Goal: Book appointment/travel/reservation

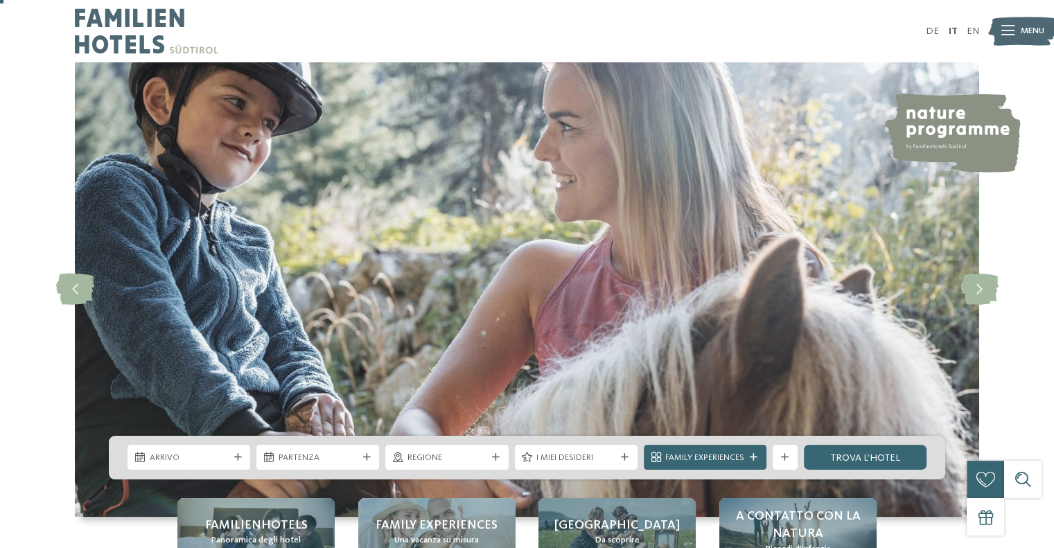
scroll to position [69, 0]
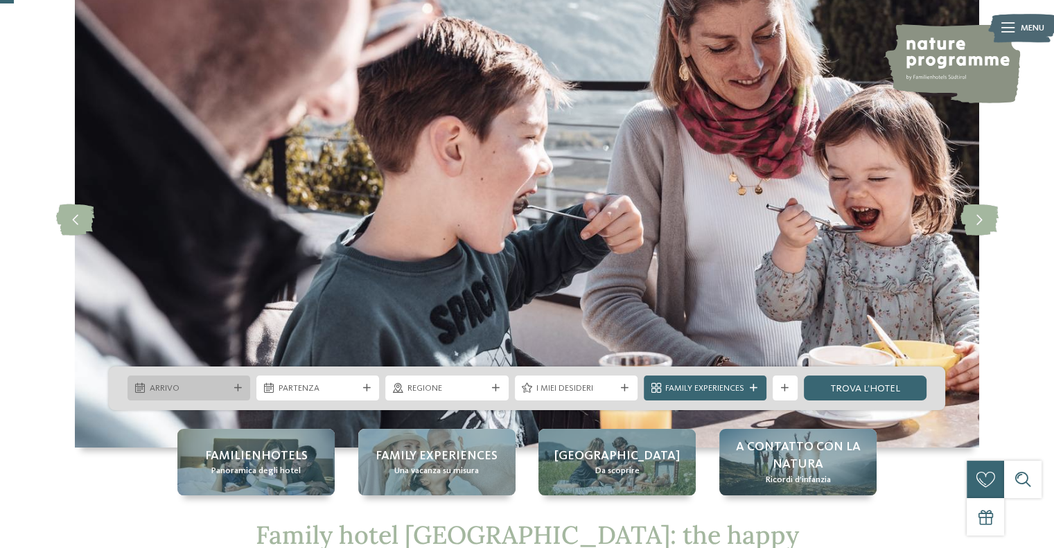
click at [205, 382] on div "Arrivo" at bounding box center [188, 388] width 85 height 13
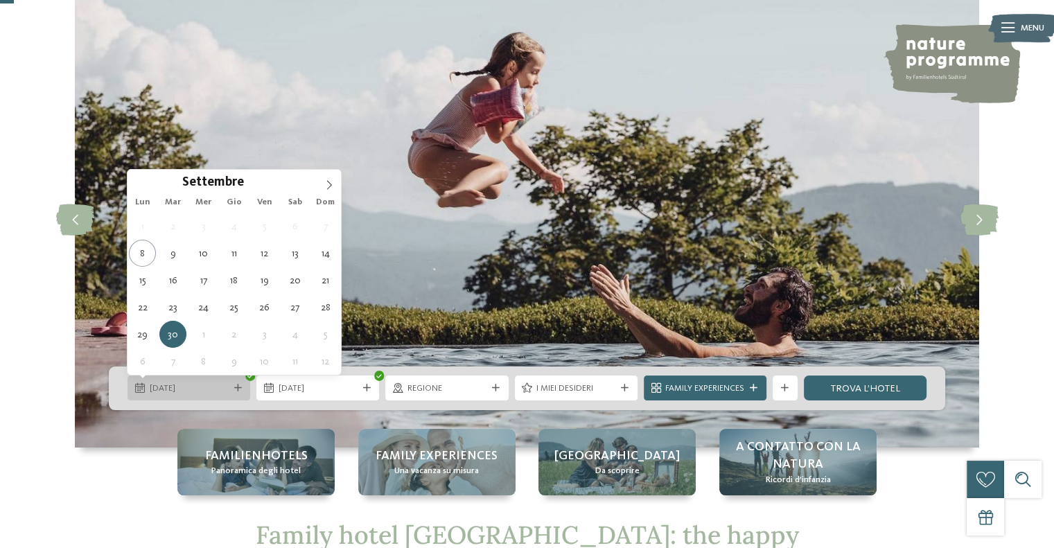
click at [183, 383] on span "[DATE]" at bounding box center [189, 389] width 79 height 12
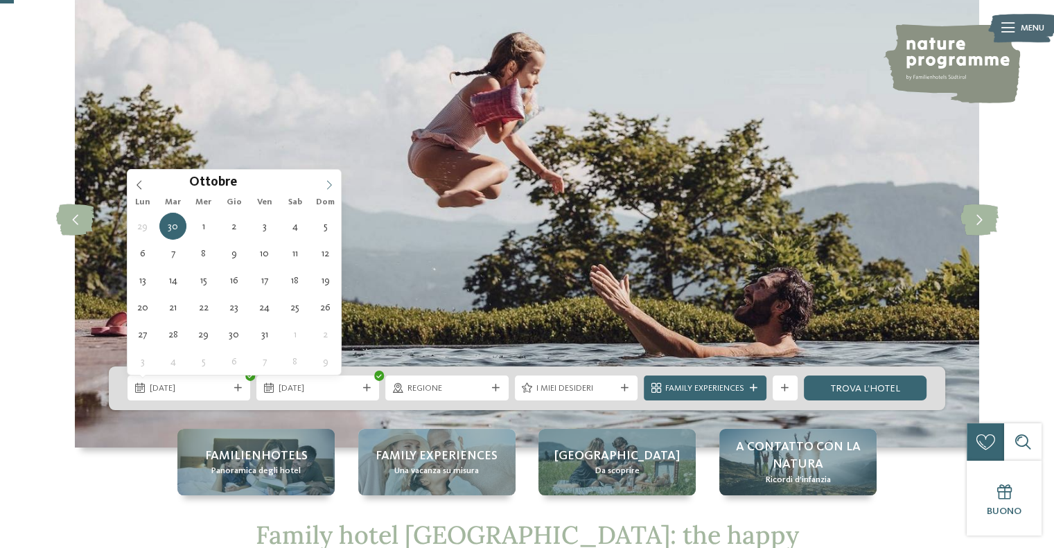
click at [331, 185] on icon at bounding box center [329, 185] width 10 height 10
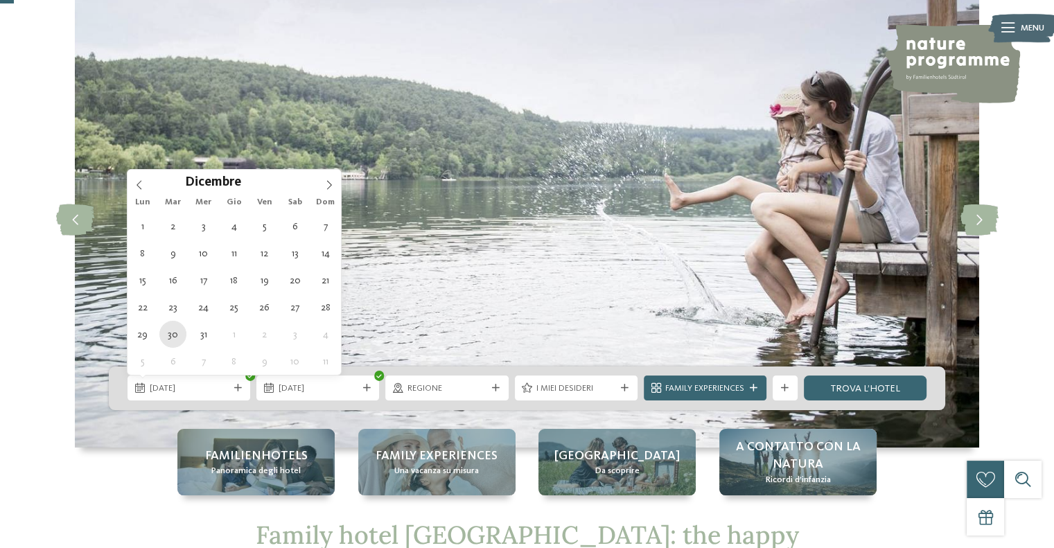
type div "[DATE]"
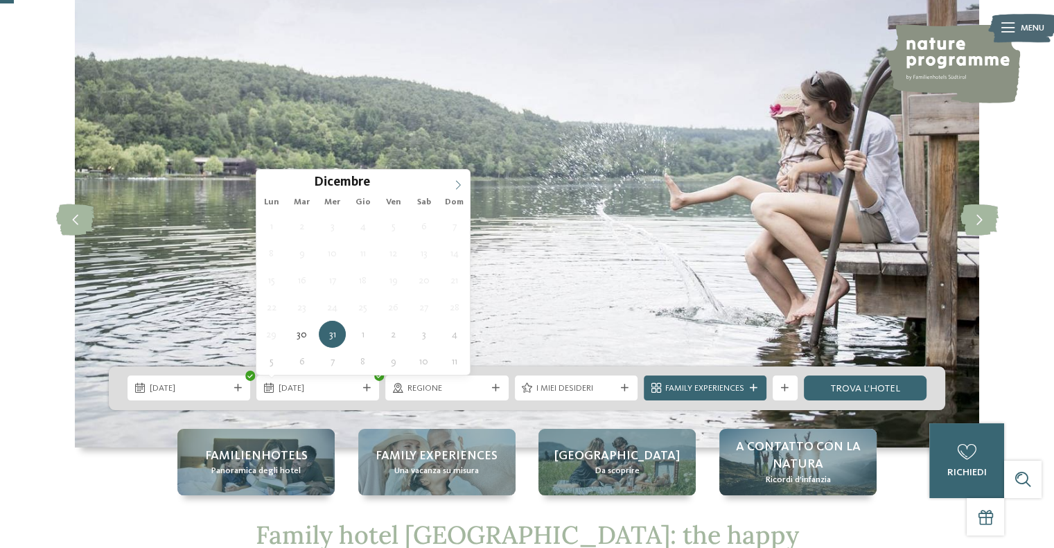
type input "****"
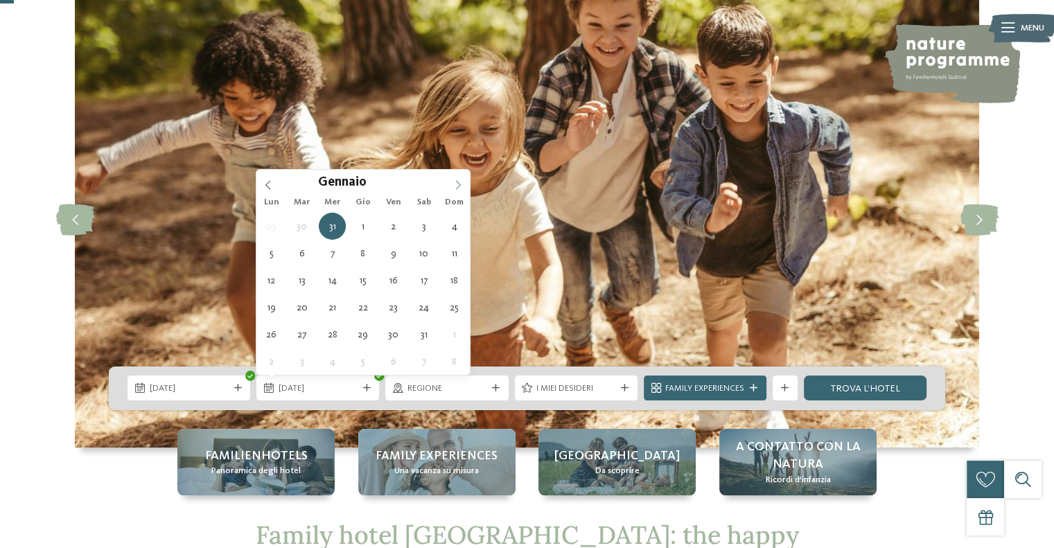
click at [459, 182] on icon at bounding box center [458, 185] width 10 height 10
click at [342, 388] on span "[DATE]" at bounding box center [318, 389] width 79 height 12
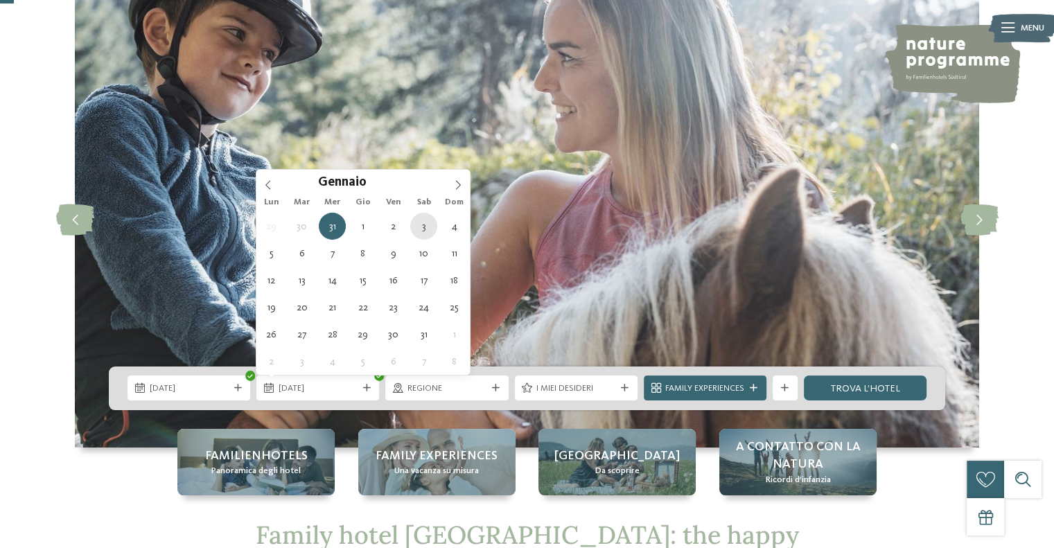
type div "[DATE]"
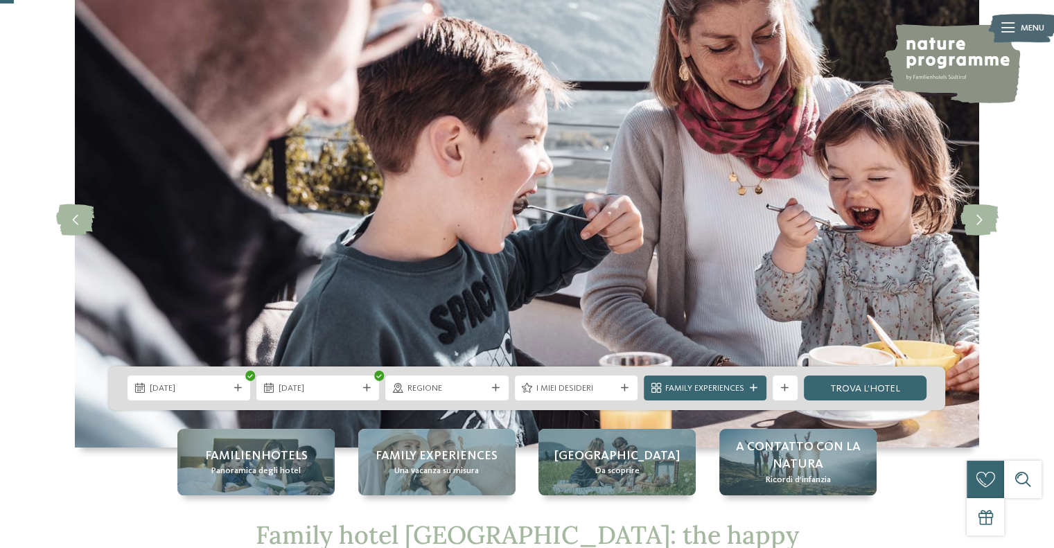
click at [582, 383] on span "I miei desideri" at bounding box center [576, 389] width 79 height 12
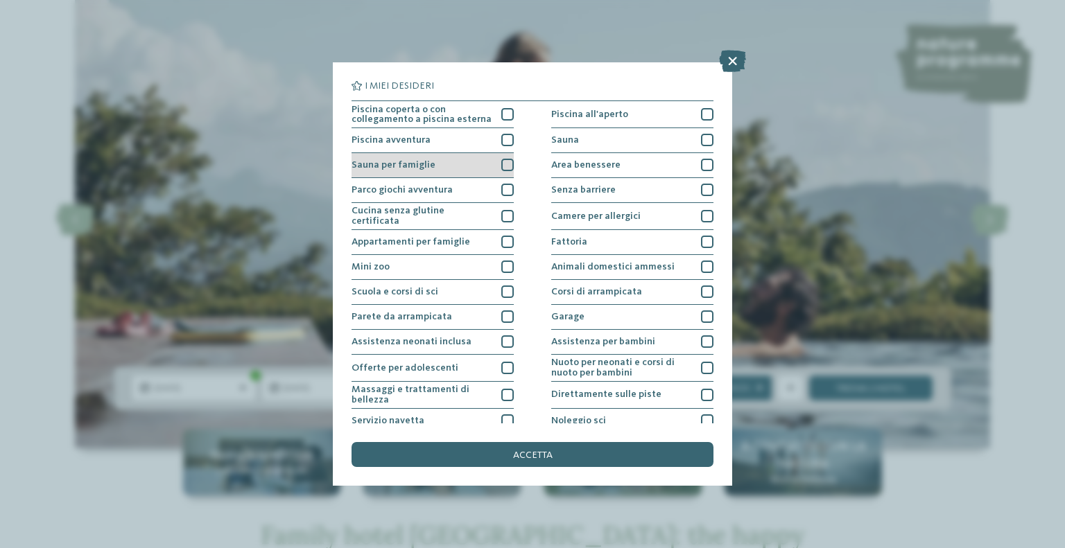
click at [504, 165] on div at bounding box center [507, 165] width 12 height 12
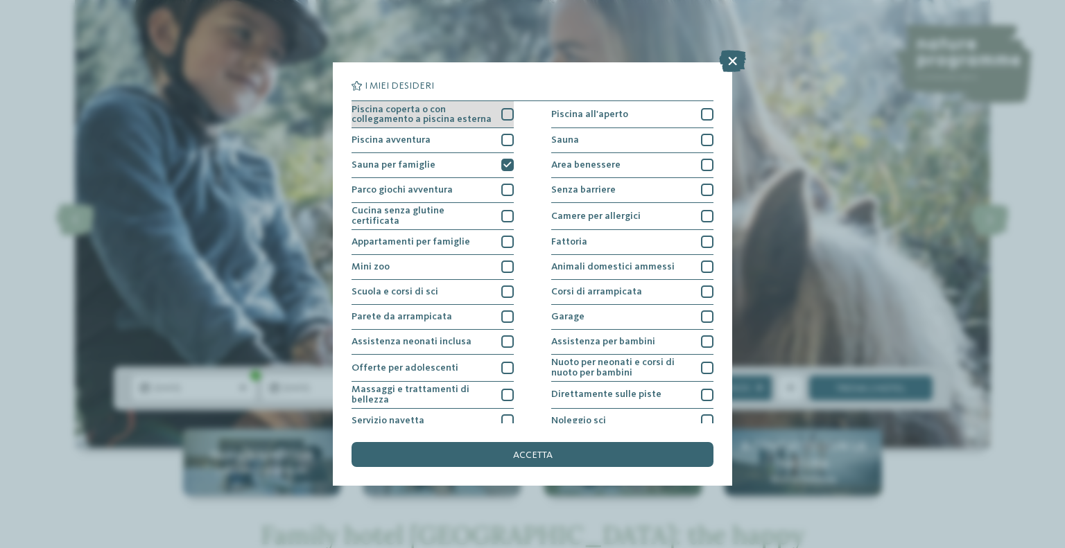
click at [502, 110] on div at bounding box center [507, 114] width 12 height 12
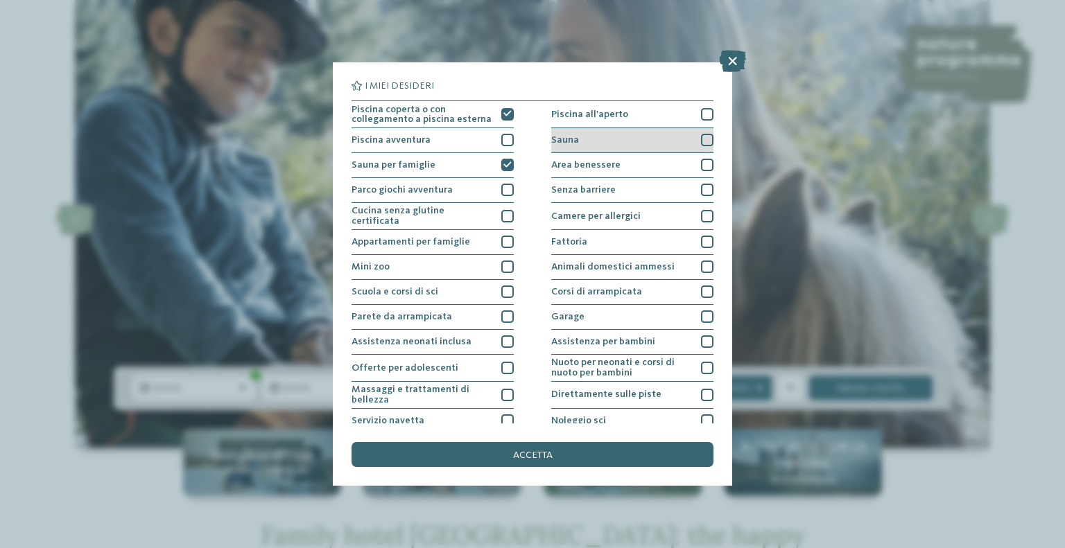
click at [703, 139] on div at bounding box center [707, 140] width 12 height 12
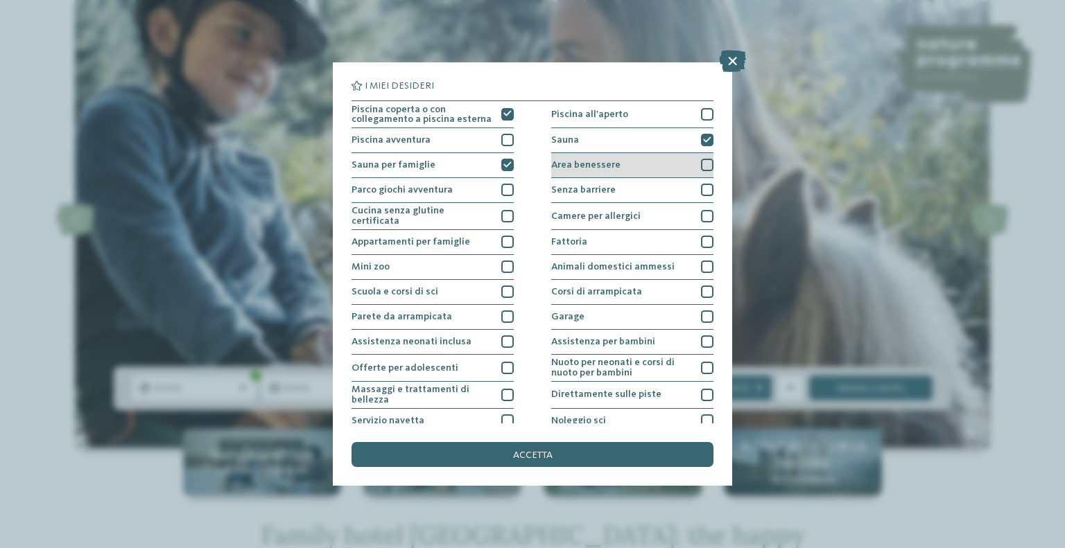
click at [701, 166] on div at bounding box center [707, 165] width 12 height 12
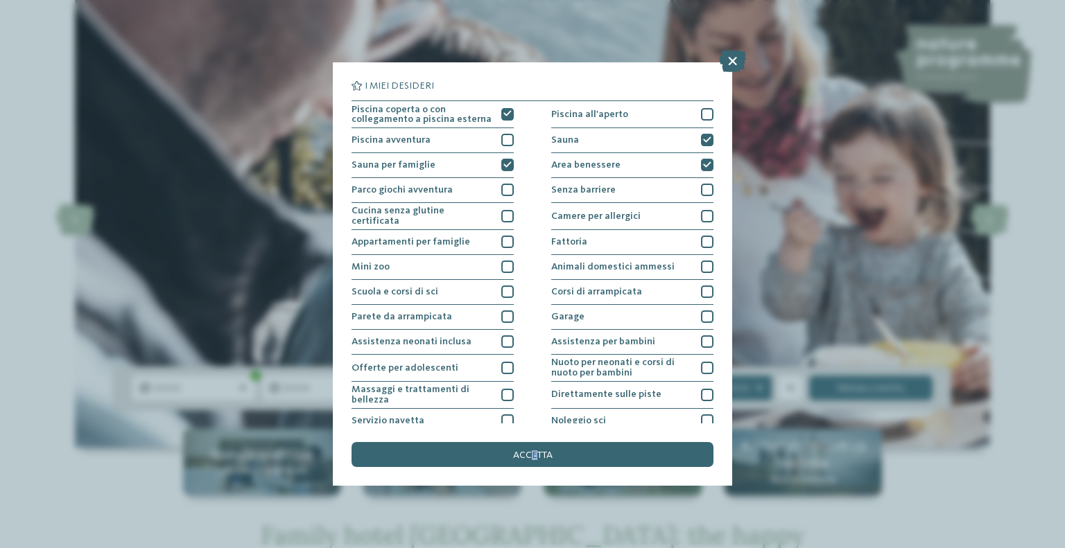
click at [533, 454] on span "accetta" at bounding box center [533, 456] width 40 height 10
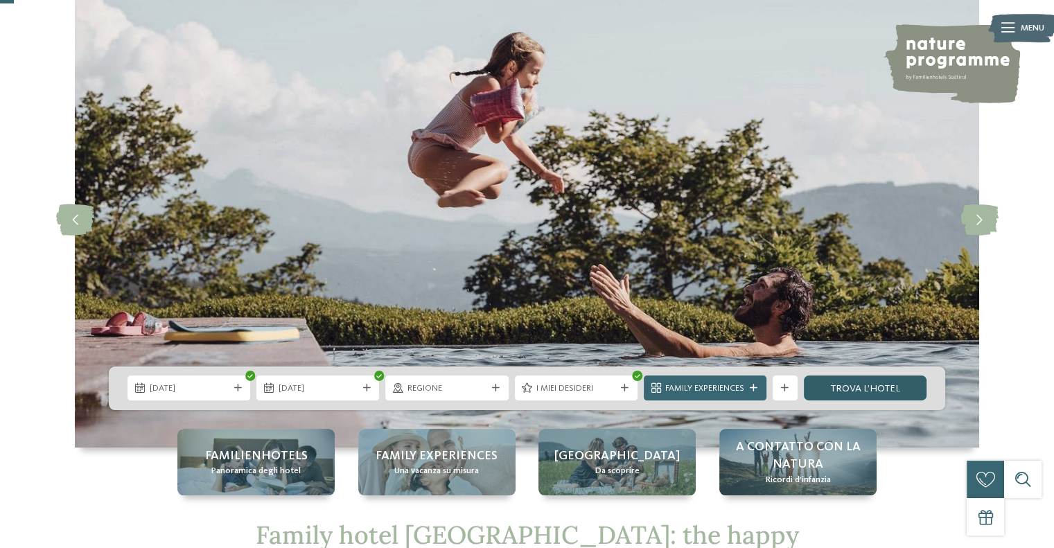
click at [849, 385] on link "trova l’hotel" at bounding box center [865, 388] width 123 height 25
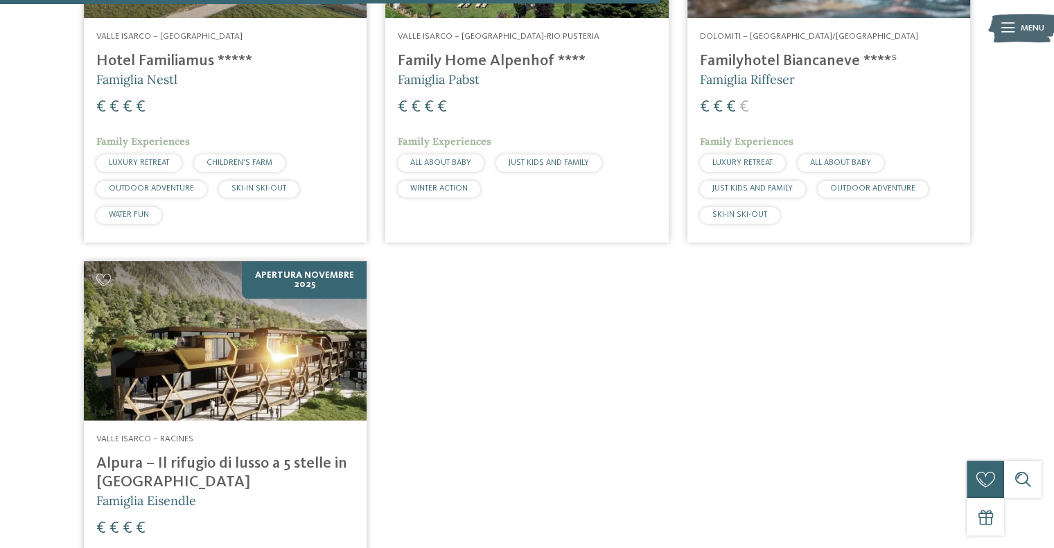
scroll to position [1441, 0]
